Goal: Information Seeking & Learning: Learn about a topic

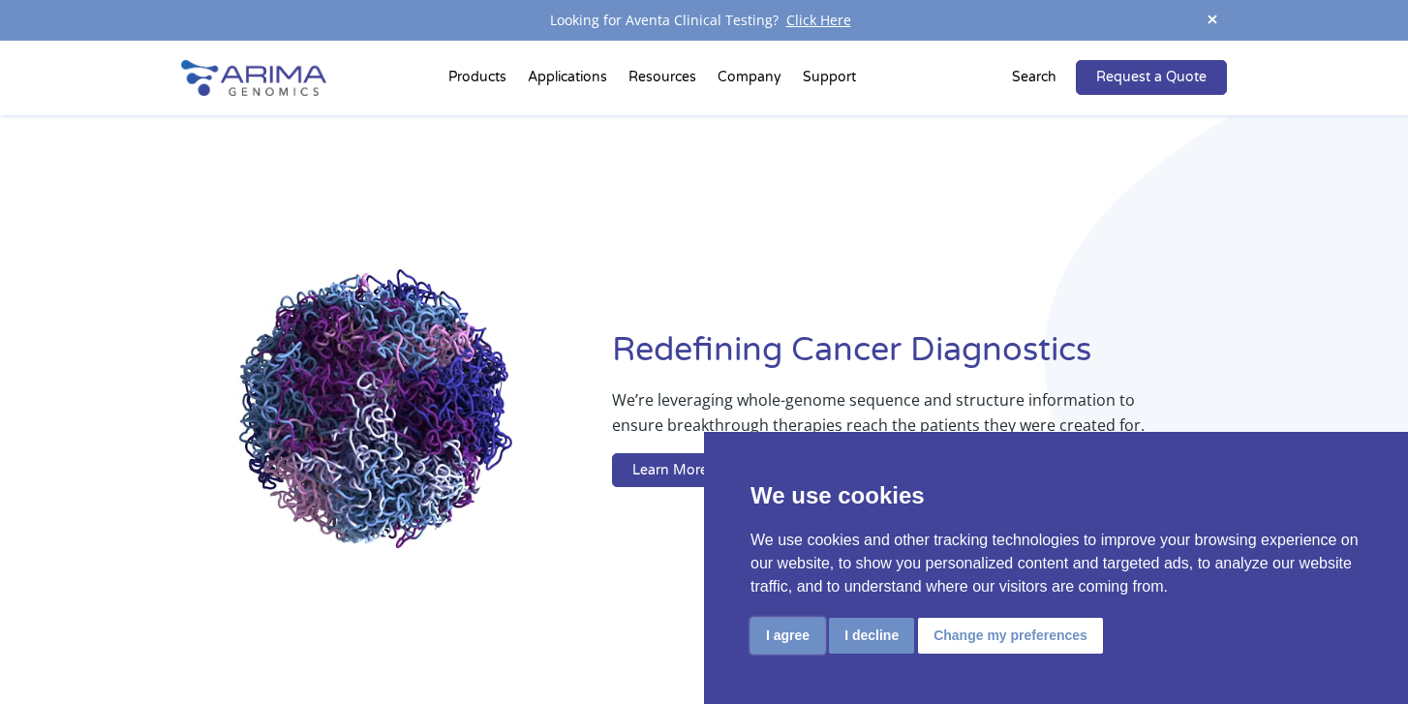
click at [793, 634] on button "I agree" at bounding box center [788, 636] width 75 height 36
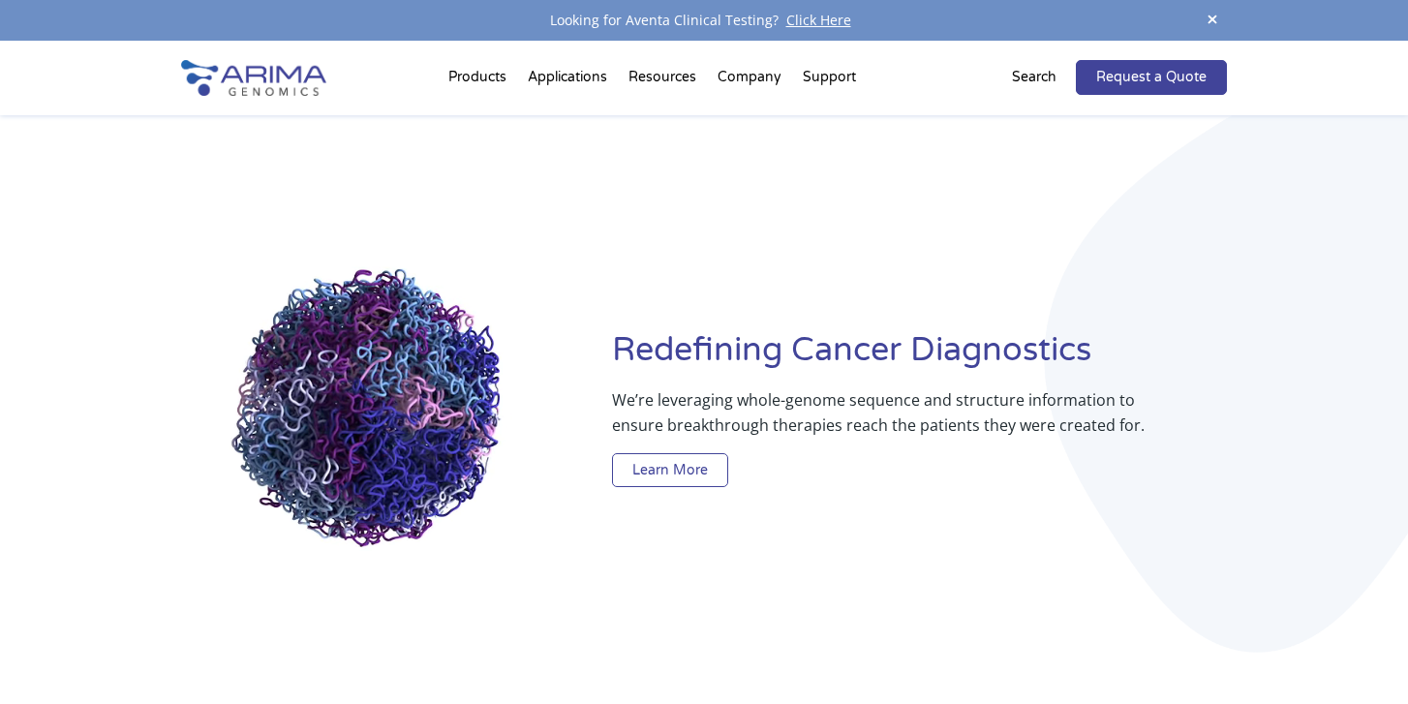
click at [698, 471] on link "Learn More" at bounding box center [670, 470] width 116 height 35
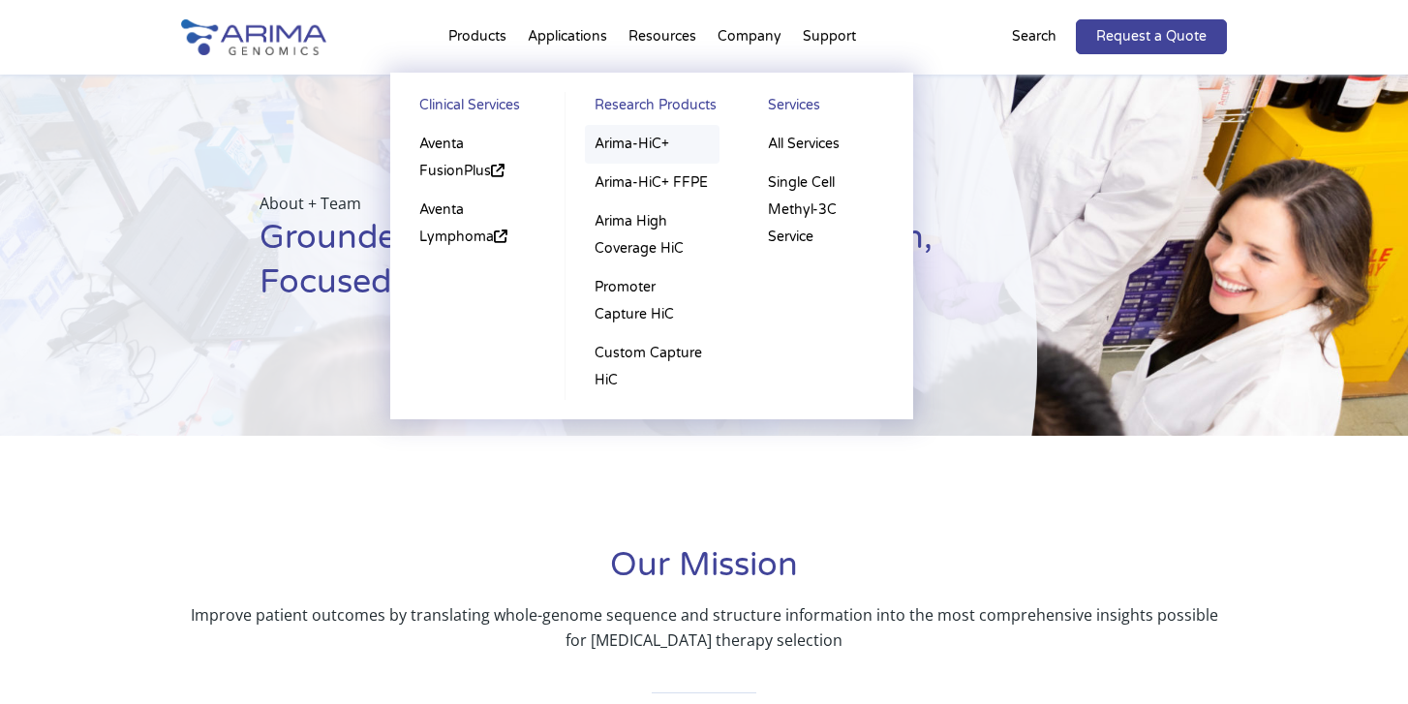
click at [644, 143] on link "Arima-HiC+" at bounding box center [652, 144] width 135 height 39
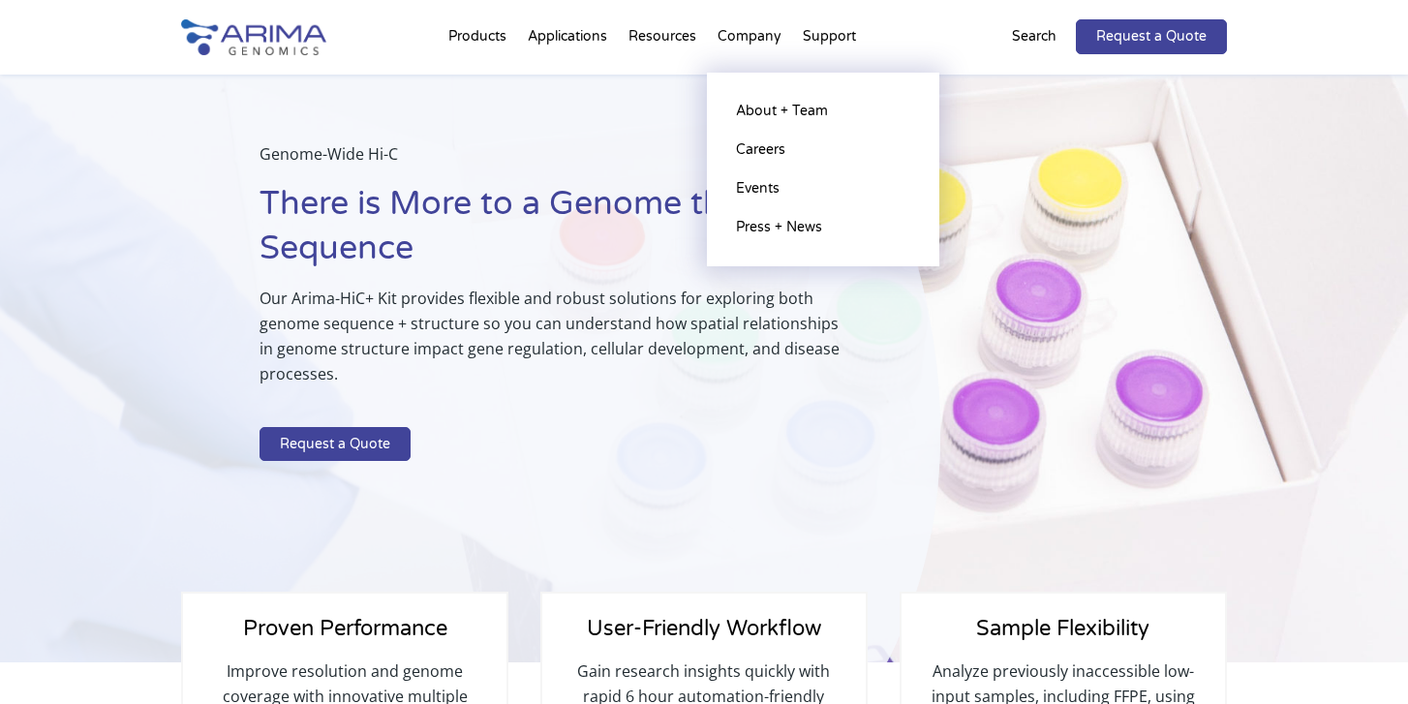
scroll to position [31, 0]
